Goal: Task Accomplishment & Management: Complete application form

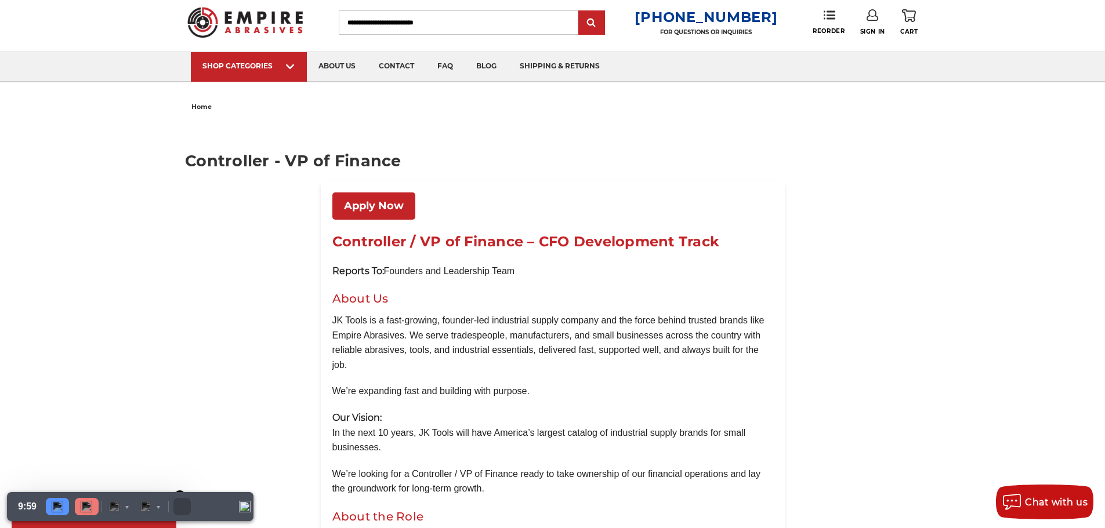
scroll to position [1102, 0]
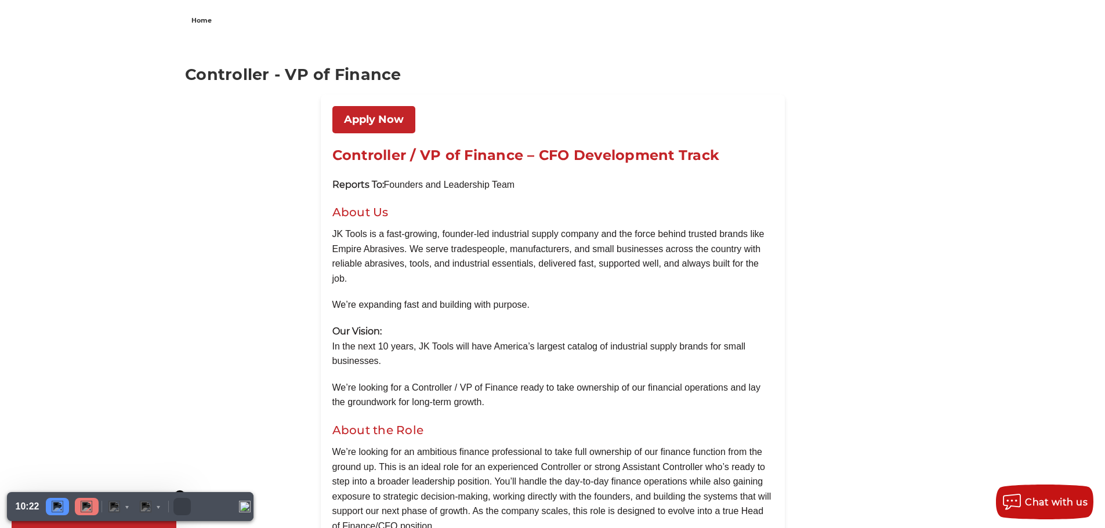
scroll to position [1160, 0]
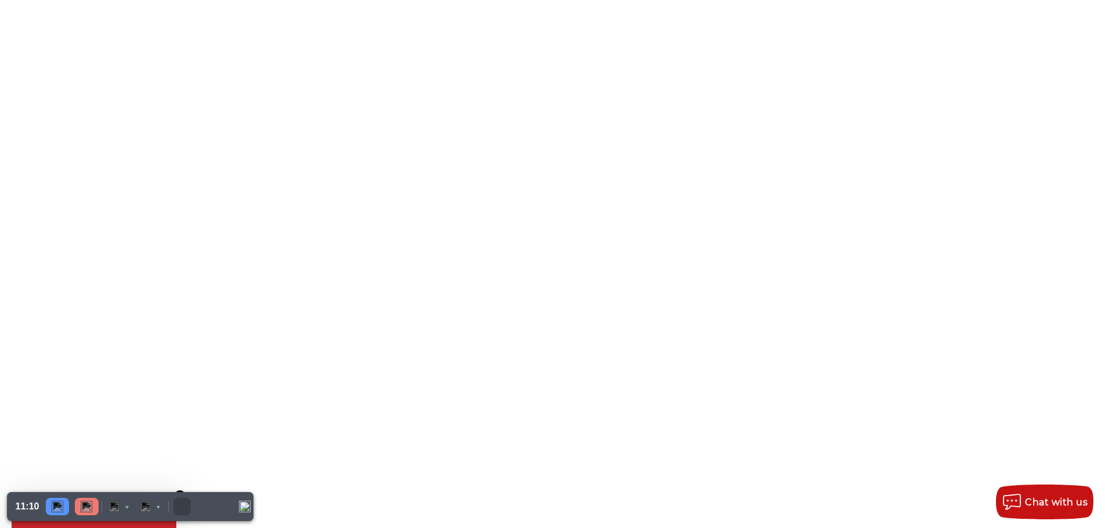
scroll to position [116, 0]
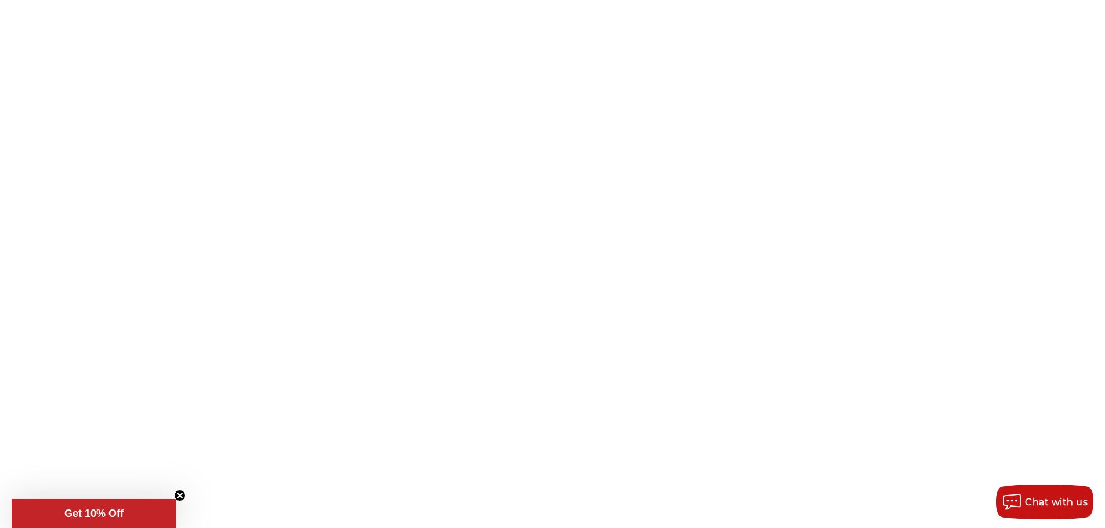
drag, startPoint x: 523, startPoint y: 271, endPoint x: 334, endPoint y: 277, distance: 189.8
copy h1 "Controller / VP of Finance"
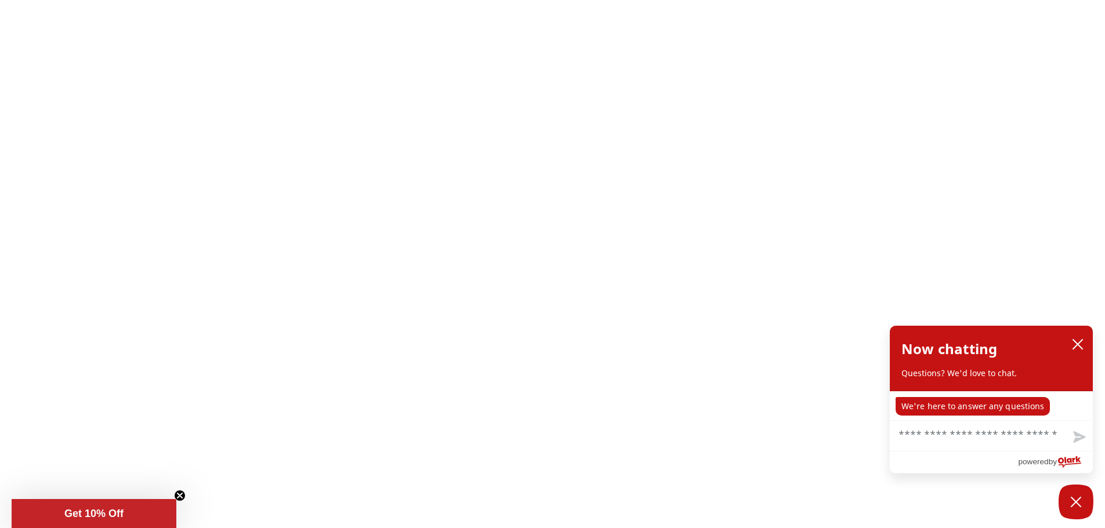
scroll to position [348, 0]
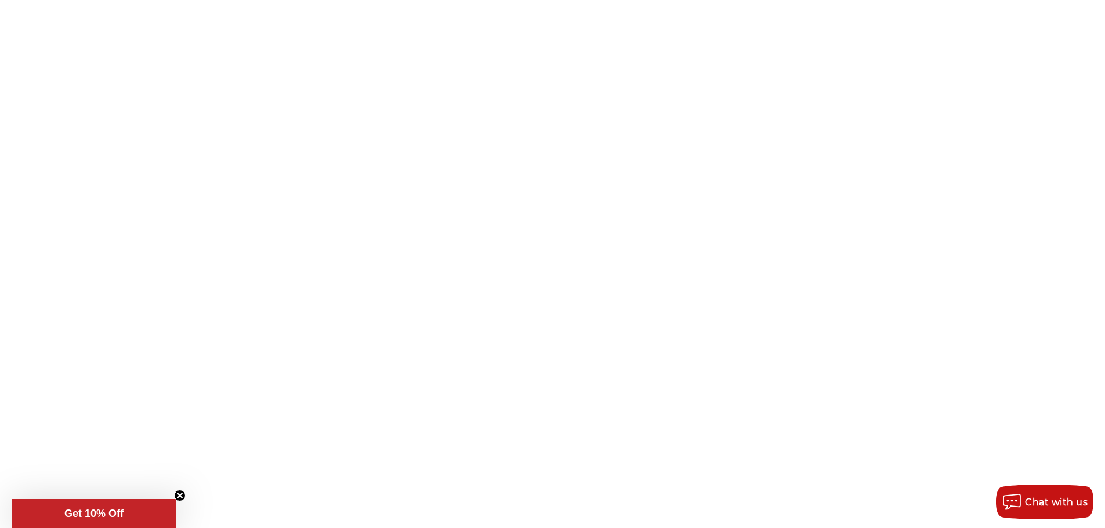
copy div "Controller / VP of Finance – CFO Development Track"
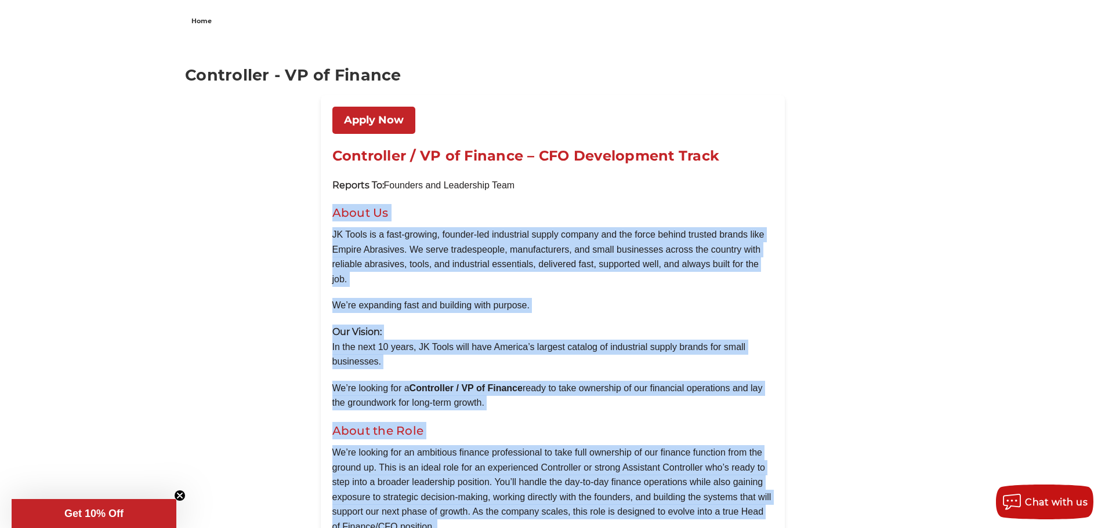
scroll to position [1160, 0]
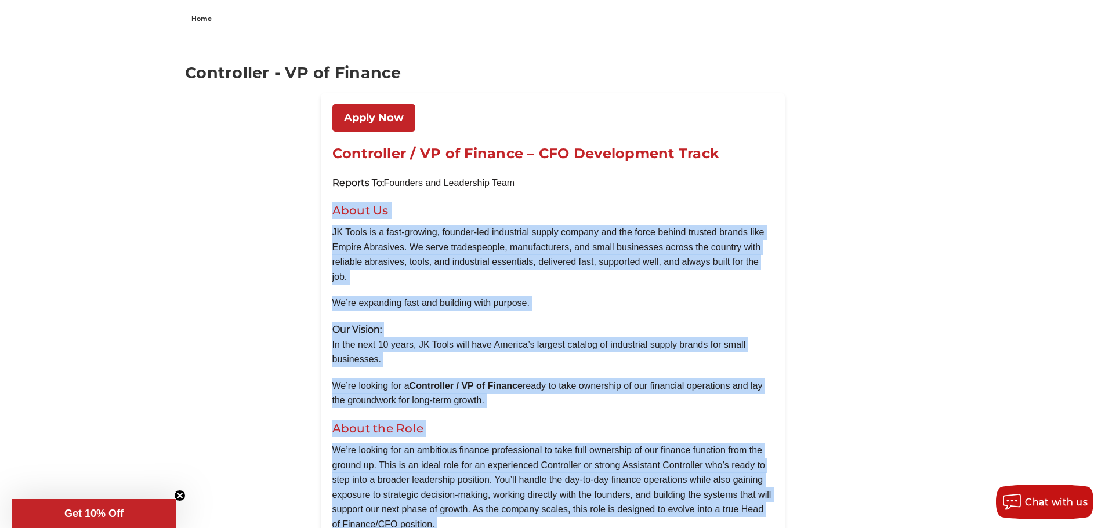
drag, startPoint x: 330, startPoint y: 326, endPoint x: 740, endPoint y: 372, distance: 412.2
copy div "Lorem Ip DO Sitam co a elit-seddoei, tempori-utl etdolorema aliqua enimadm ven …"
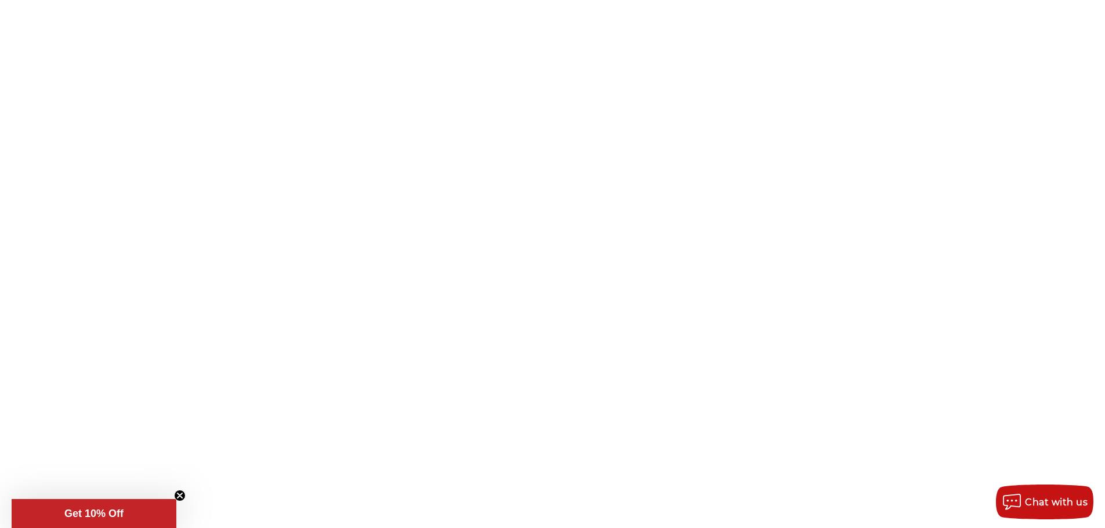
scroll to position [0, 0]
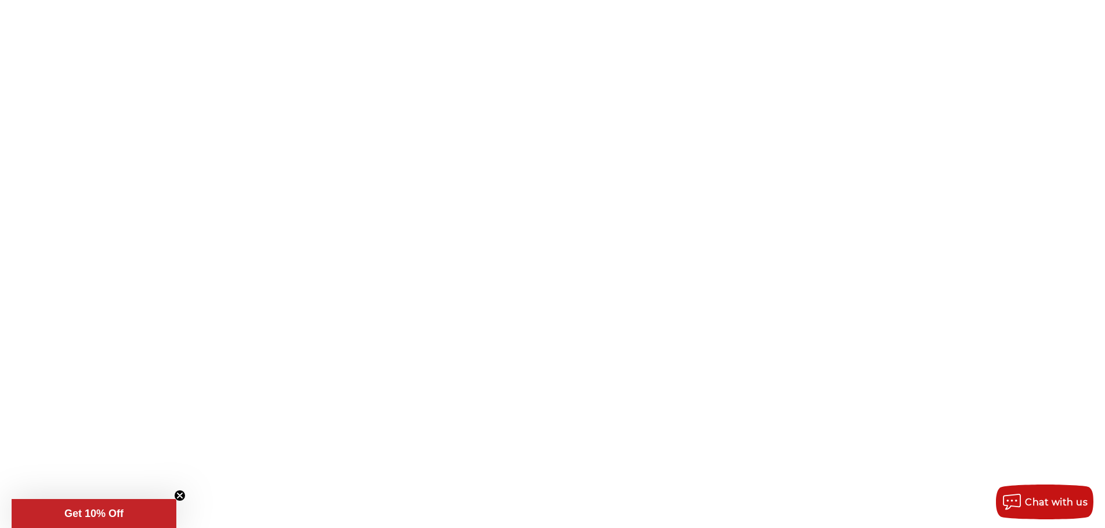
copy div "Controller / VP of Finance – CFO Development Track"
drag, startPoint x: 329, startPoint y: 269, endPoint x: 405, endPoint y: 292, distance: 79.3
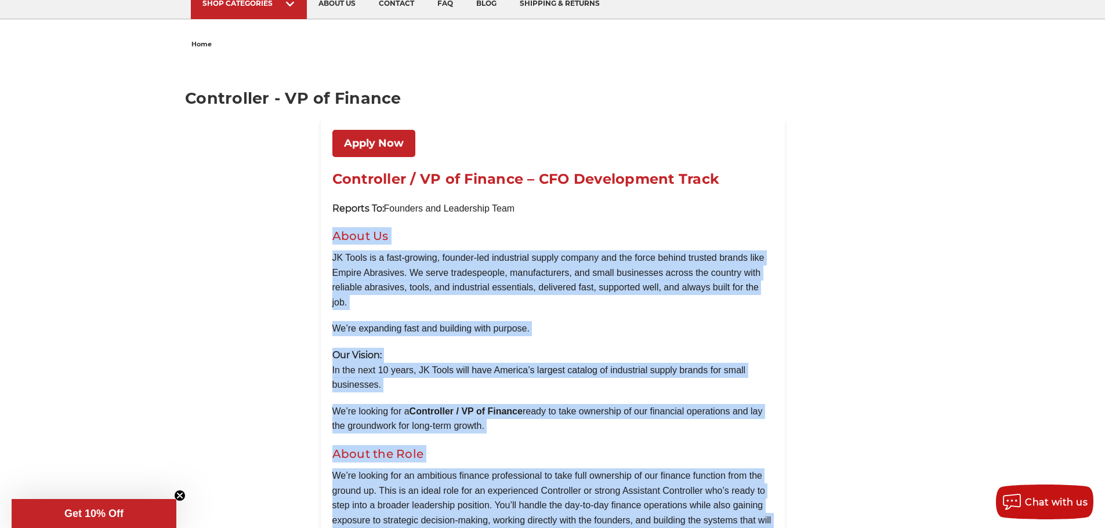
scroll to position [1160, 0]
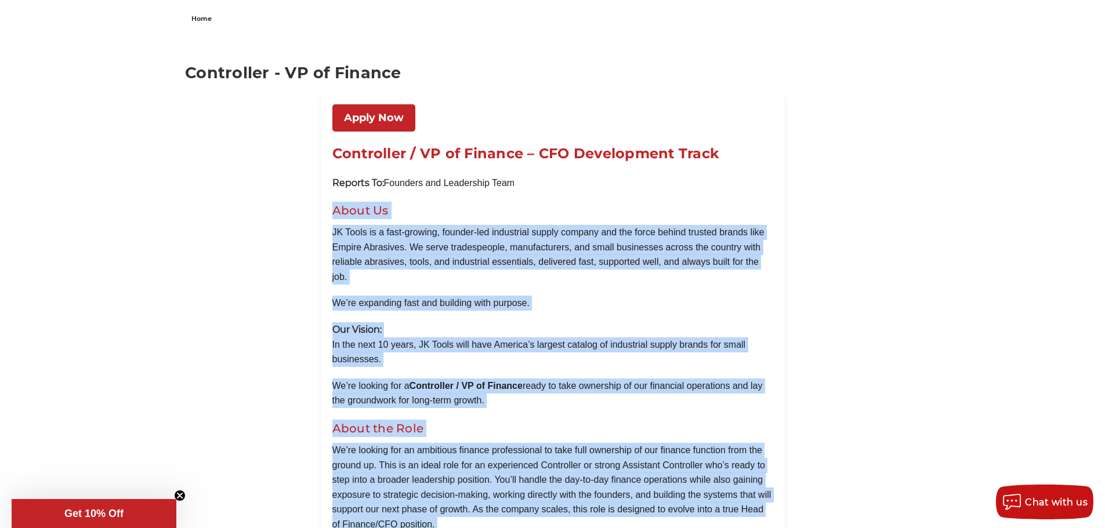
drag, startPoint x: 332, startPoint y: 327, endPoint x: 693, endPoint y: 373, distance: 364.4
copy div "Lorem Ip DO Sitam co a elit-seddoei, tempori-utl etdolorema aliqua enimadm ven …"
